Goal: Task Accomplishment & Management: Manage account settings

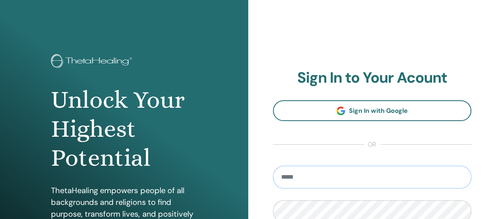
click at [426, 175] on input "email" at bounding box center [372, 177] width 199 height 23
type input "**********"
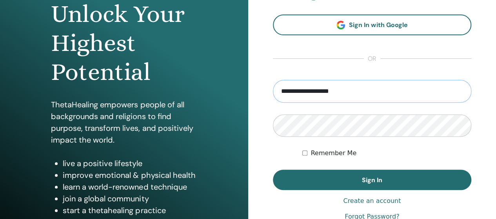
scroll to position [95, 0]
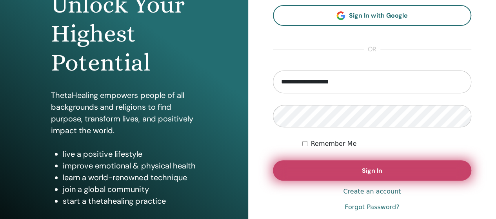
click at [346, 170] on button "Sign In" at bounding box center [372, 170] width 199 height 20
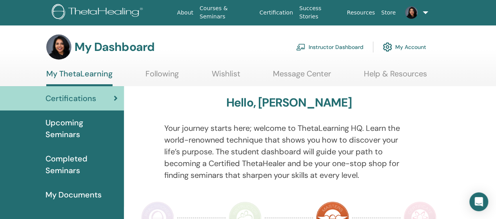
click at [424, 17] on link at bounding box center [414, 12] width 31 height 25
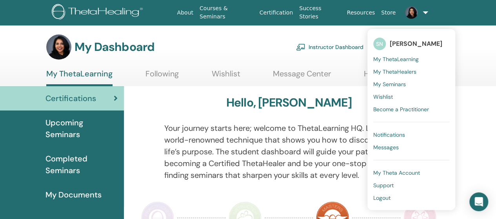
click at [389, 195] on span "Logout" at bounding box center [381, 198] width 17 height 7
